Goal: Navigation & Orientation: Find specific page/section

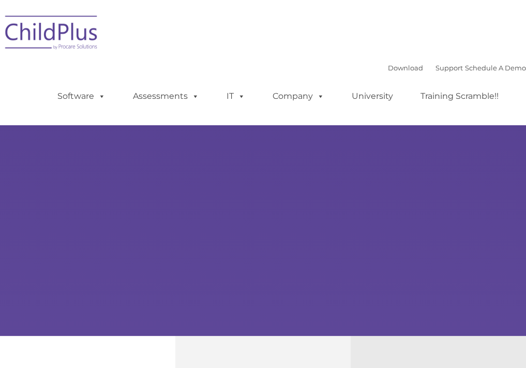
type input ""
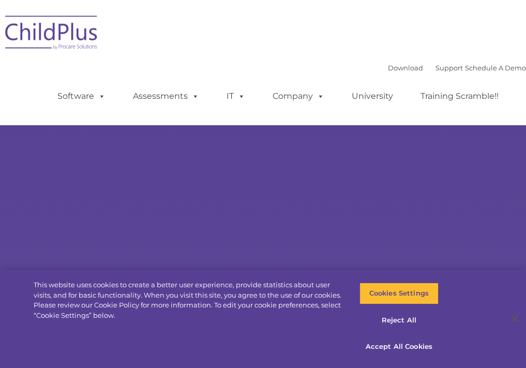
select select "MEDIUM"
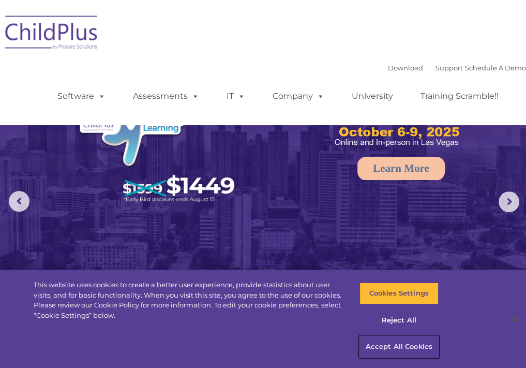
click at [404, 347] on button "Accept All Cookies" at bounding box center [398, 347] width 79 height 22
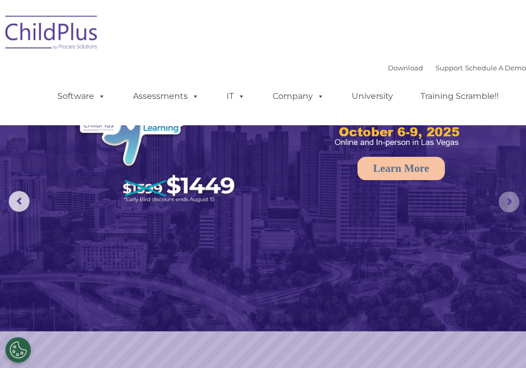
click at [511, 199] on rs-arrow at bounding box center [508, 201] width 21 height 21
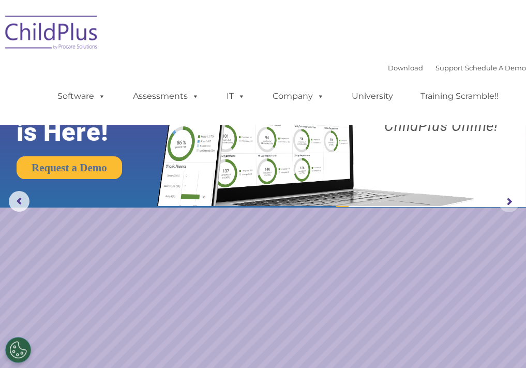
click at [510, 199] on rs-arrow at bounding box center [508, 201] width 21 height 21
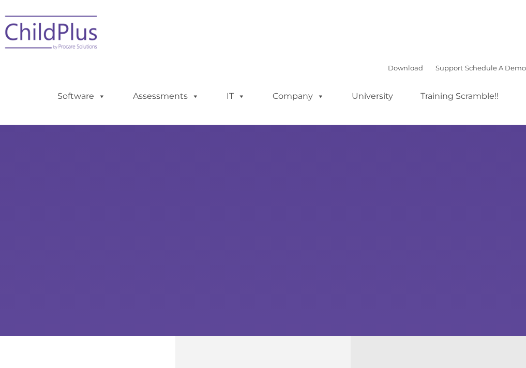
type input ""
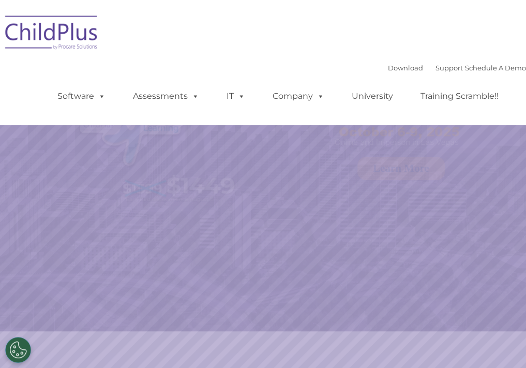
select select "MEDIUM"
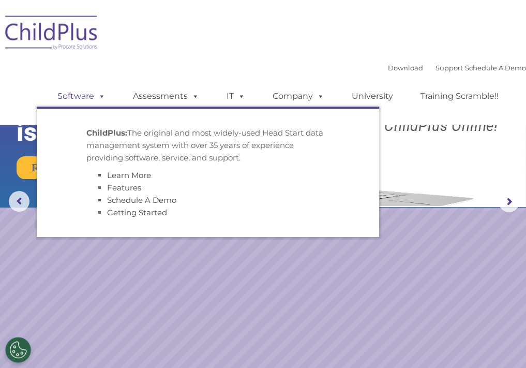
click at [68, 96] on link "Software" at bounding box center [81, 96] width 69 height 21
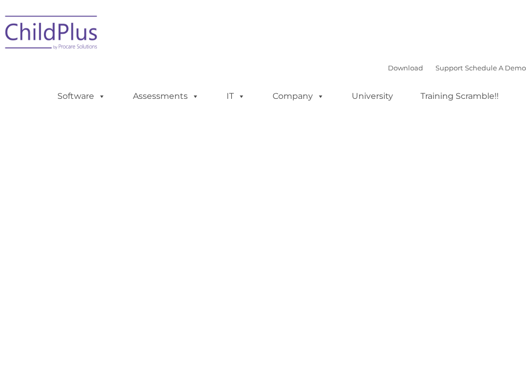
type input ""
